Goal: Find contact information: Find contact information

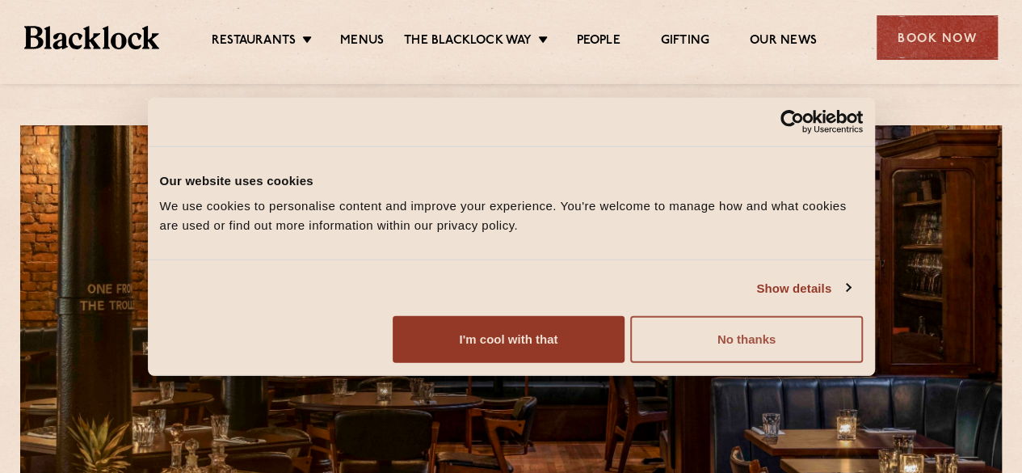
click at [862, 363] on button "No thanks" at bounding box center [746, 339] width 232 height 47
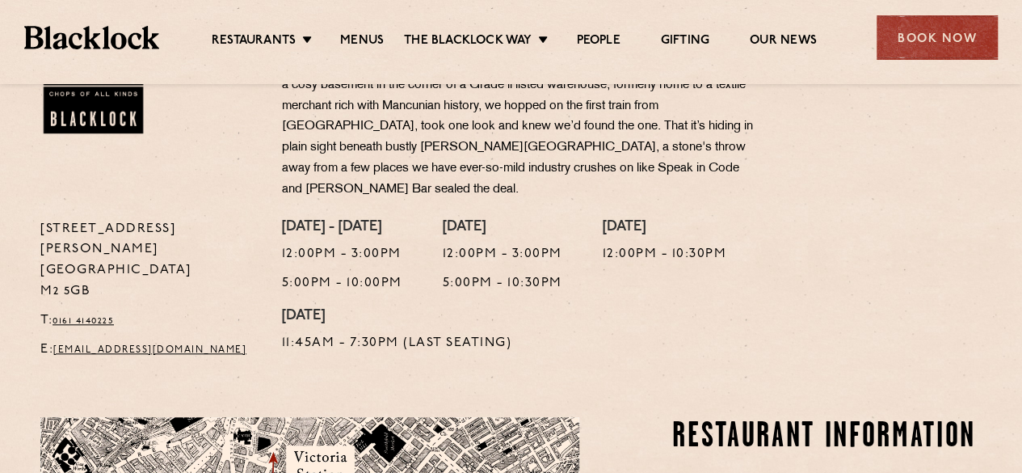
scroll to position [546, 0]
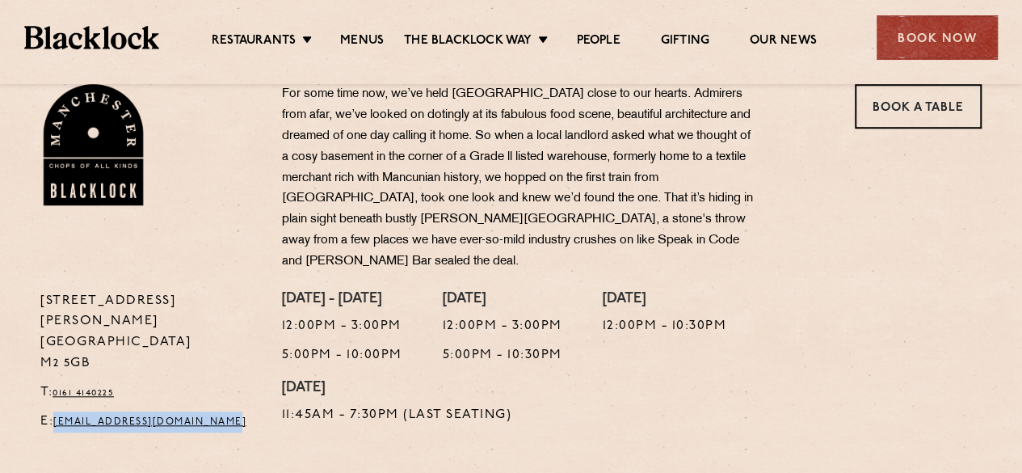
drag, startPoint x: 254, startPoint y: 379, endPoint x: 60, endPoint y: 369, distance: 194.2
click at [60, 411] on p "E: [EMAIL_ADDRESS][DOMAIN_NAME]" at bounding box center [148, 421] width 217 height 21
copy link "[EMAIL_ADDRESS][DOMAIN_NAME]"
click at [128, 382] on p "T: 0161 4140225" at bounding box center [148, 392] width 217 height 21
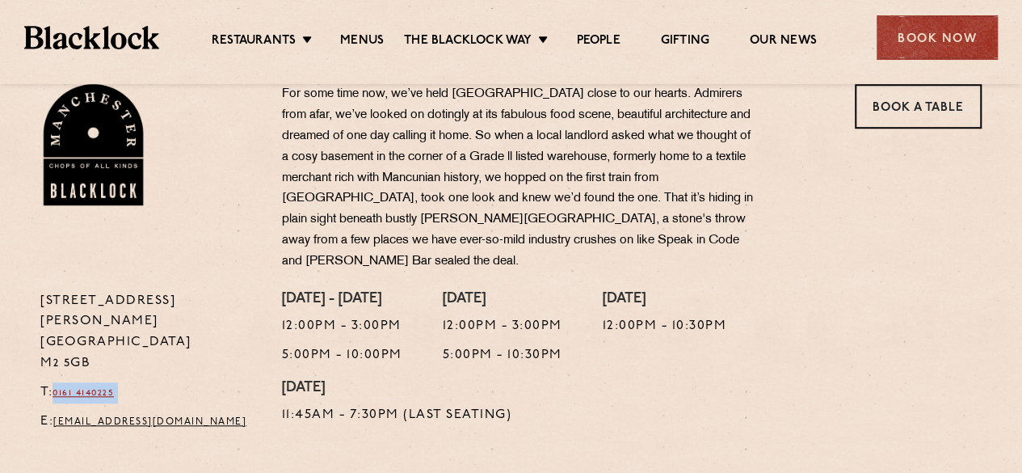
drag, startPoint x: 128, startPoint y: 350, endPoint x: 63, endPoint y: 351, distance: 64.7
click at [63, 382] on p "T: 0161 4140225" at bounding box center [148, 392] width 217 height 21
copy link "0161 4140225"
